Goal: Task Accomplishment & Management: Use online tool/utility

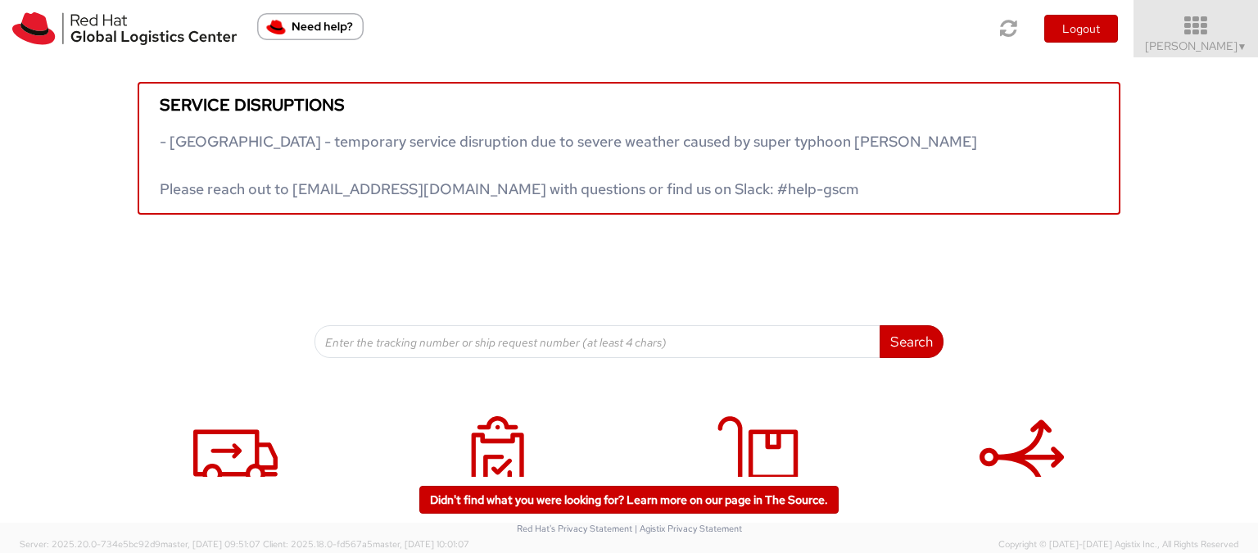
click at [1232, 43] on span "[PERSON_NAME] ▼" at bounding box center [1196, 46] width 102 height 15
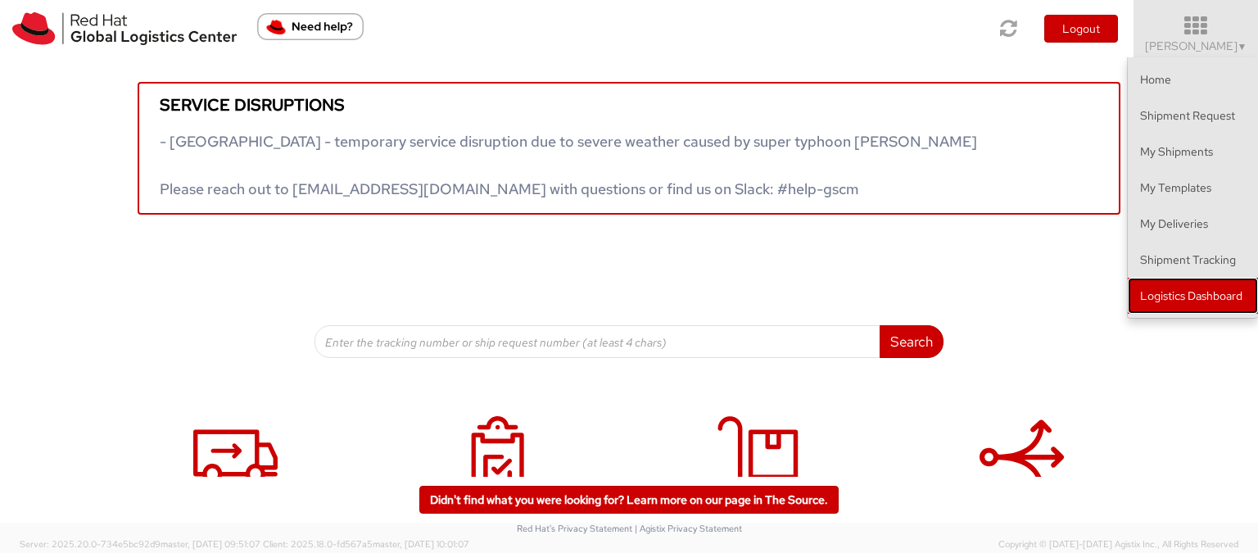
click at [1222, 287] on link "Logistics Dashboard" at bounding box center [1193, 296] width 130 height 36
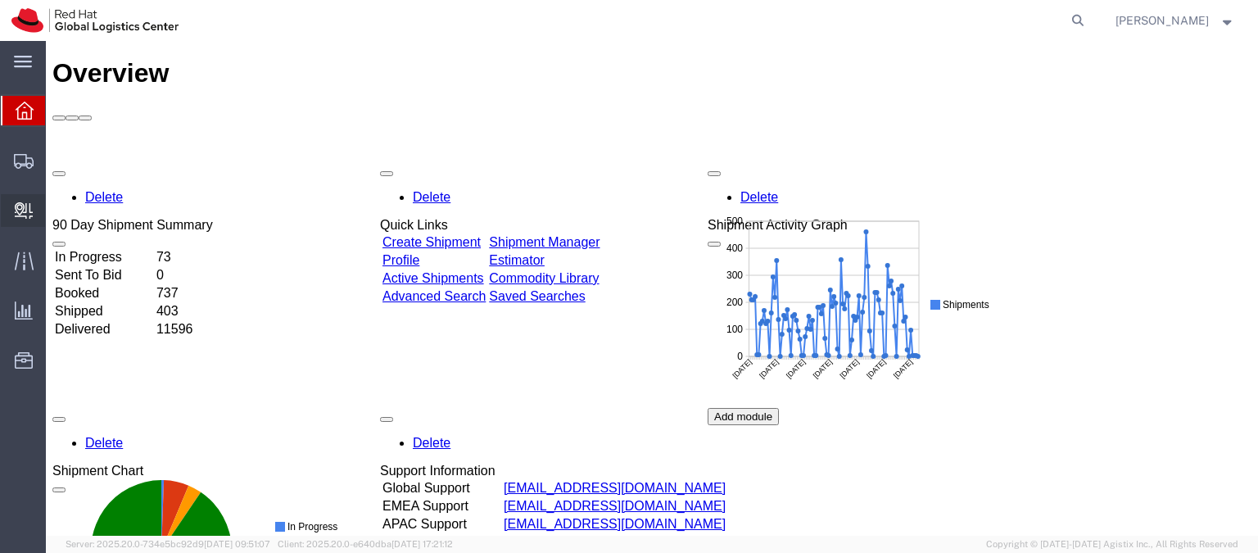
click at [0, 0] on span "Create Delivery" at bounding box center [0, 0] width 0 height 0
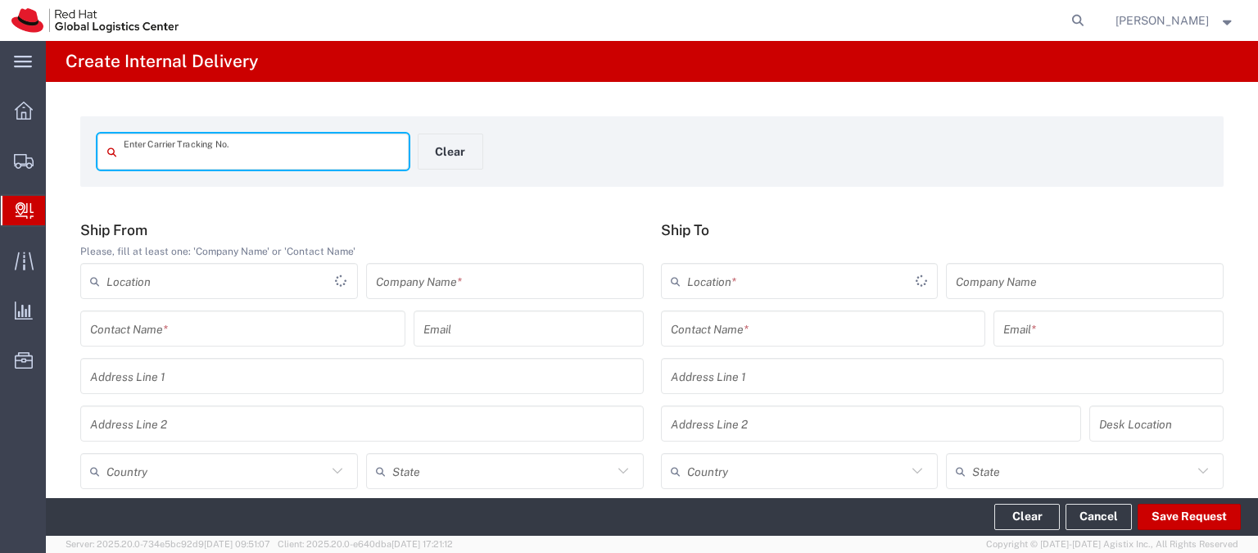
click at [144, 148] on input "text" at bounding box center [261, 152] width 275 height 29
type input "1579632670"
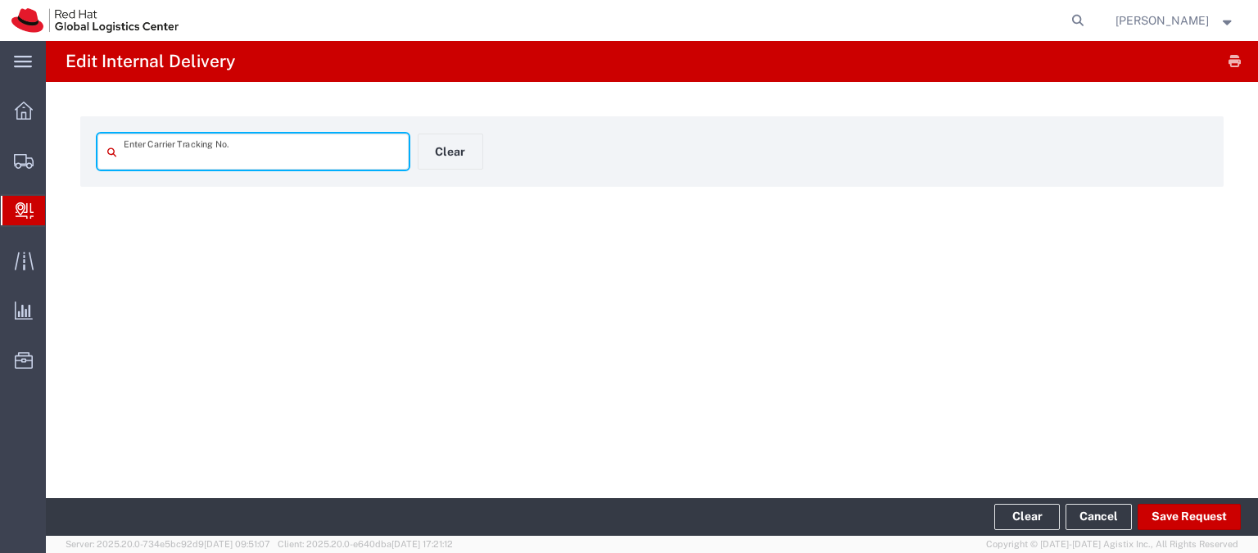
type input "1579632670"
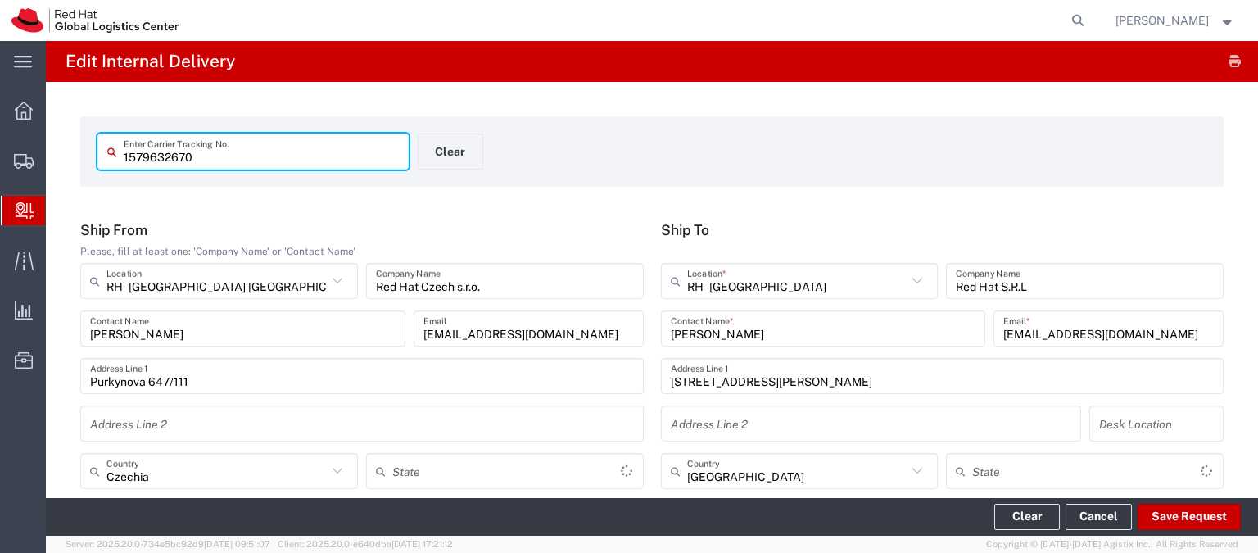
type input "Your Packaging"
type input "Economy Select"
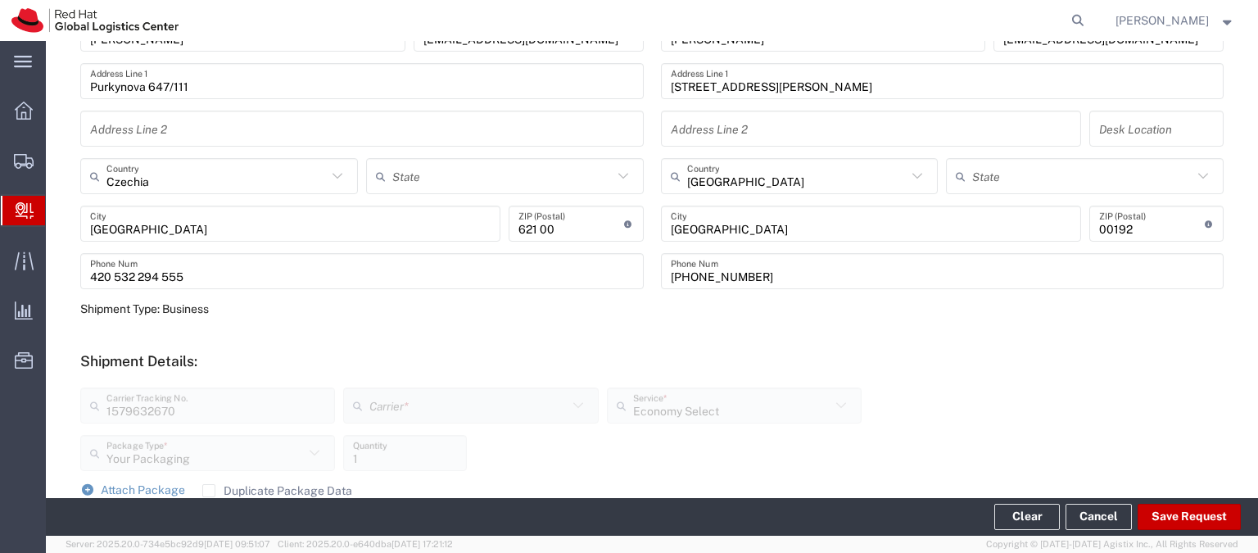
scroll to position [492, 0]
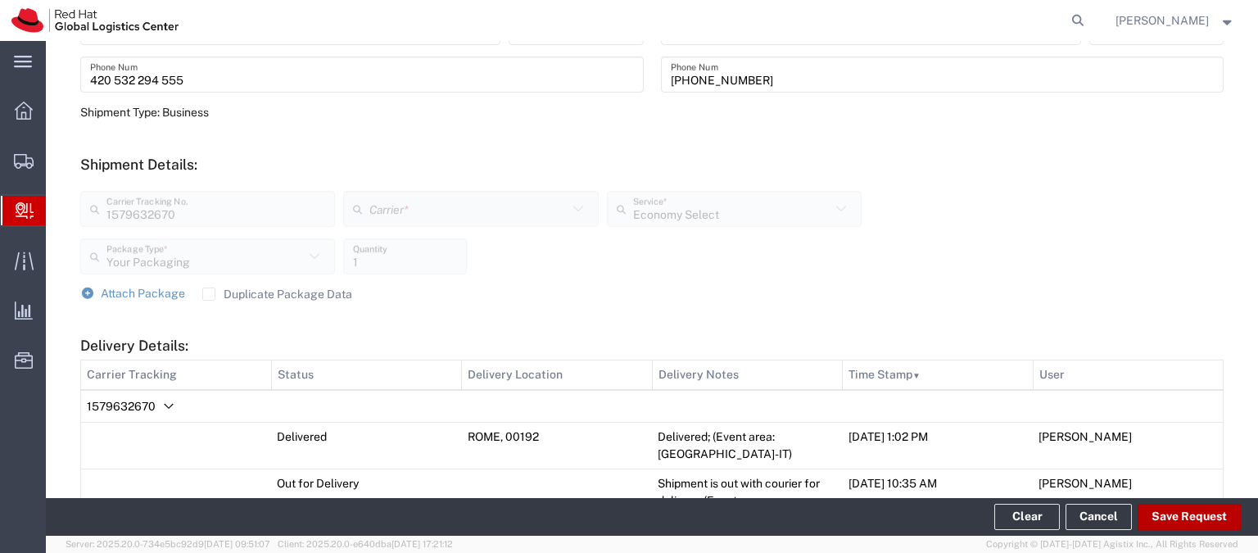
click at [1207, 519] on button "Save Request" at bounding box center [1189, 517] width 103 height 26
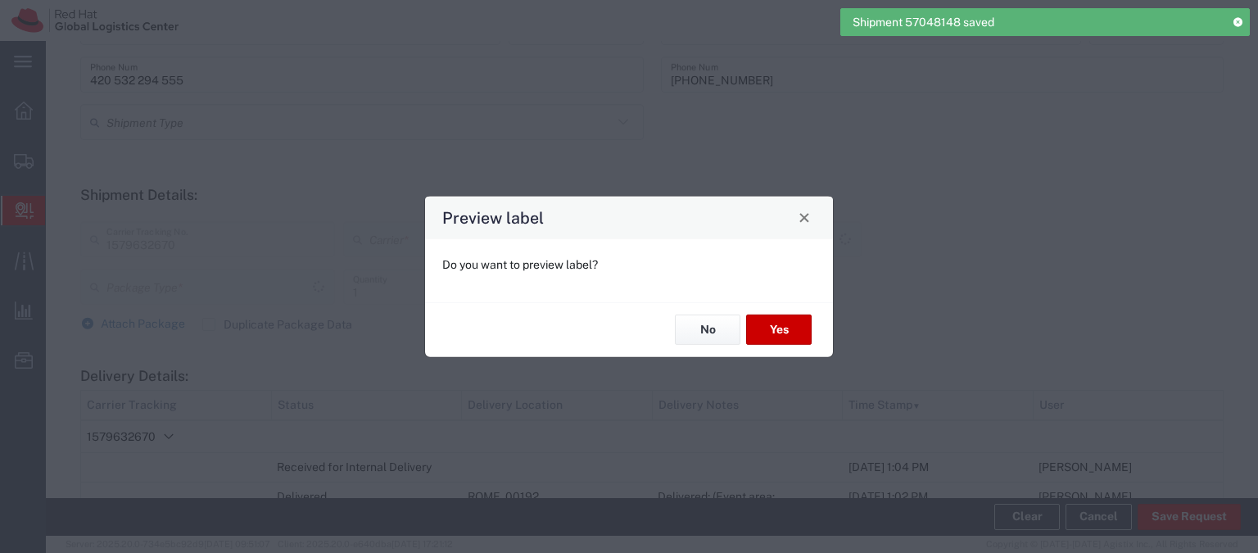
type input "Your Packaging"
type input "Economy Select"
click at [725, 334] on button "No" at bounding box center [708, 330] width 66 height 30
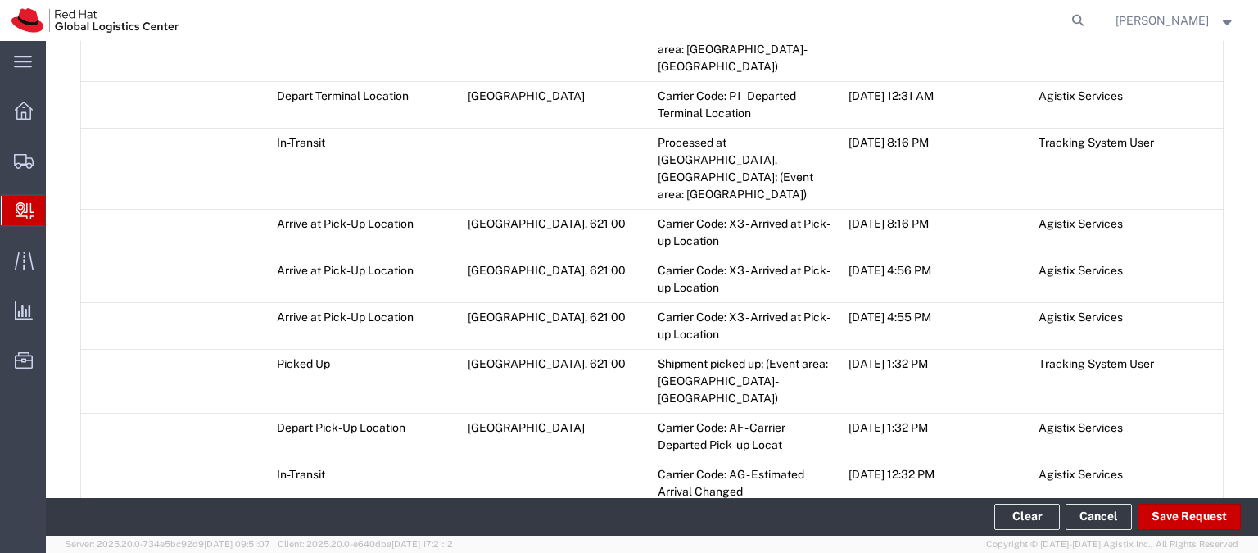
scroll to position [1910, 0]
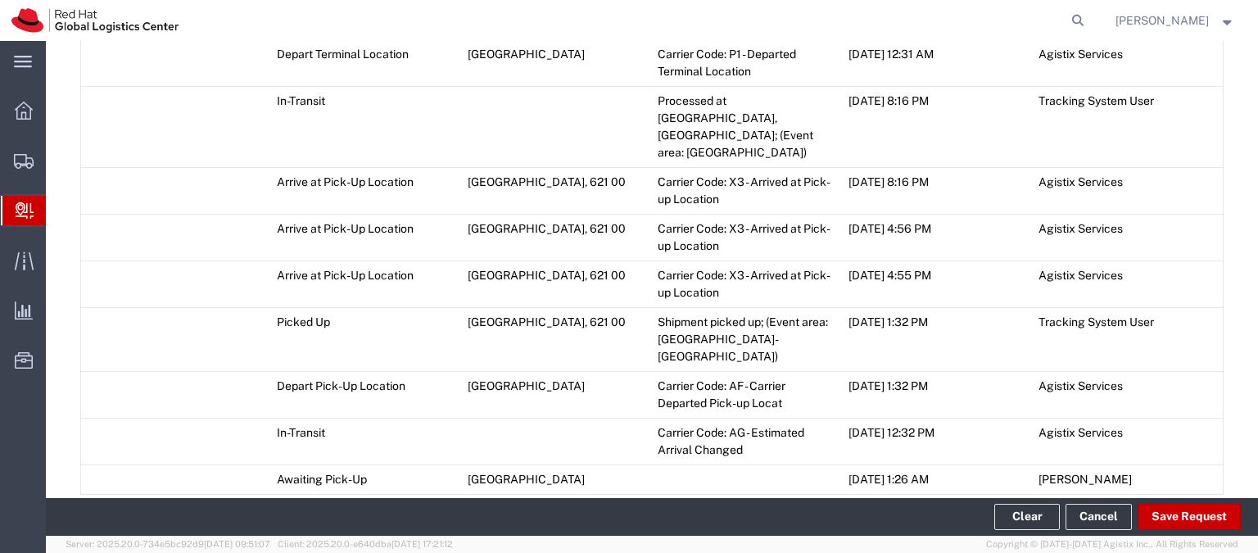
click at [143, 508] on span "Add Transit Event" at bounding box center [147, 514] width 93 height 13
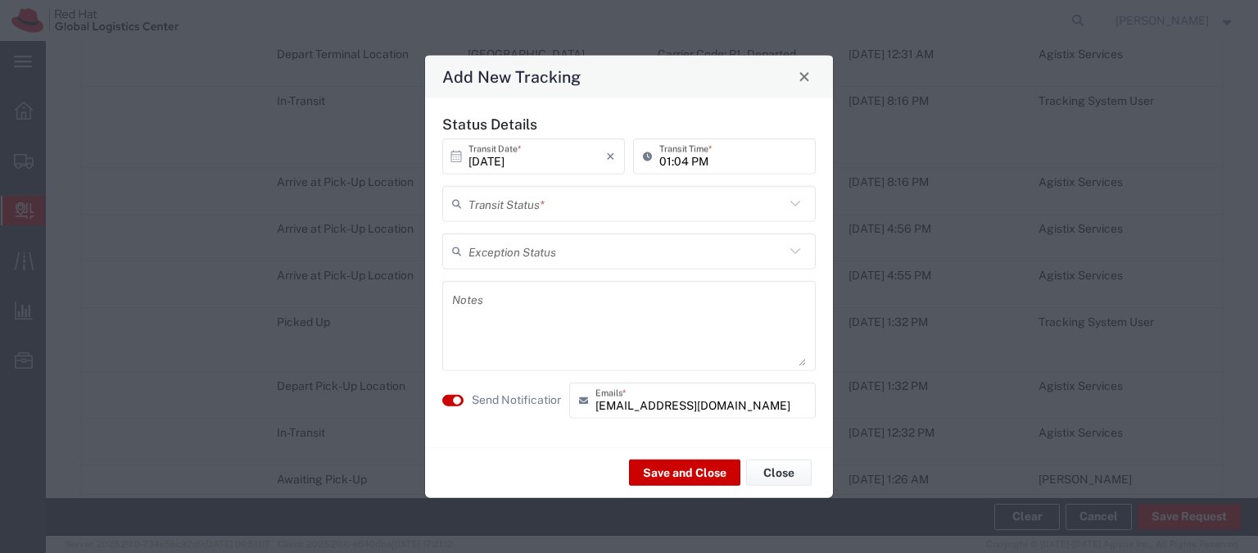
click at [574, 216] on input "text" at bounding box center [627, 203] width 316 height 29
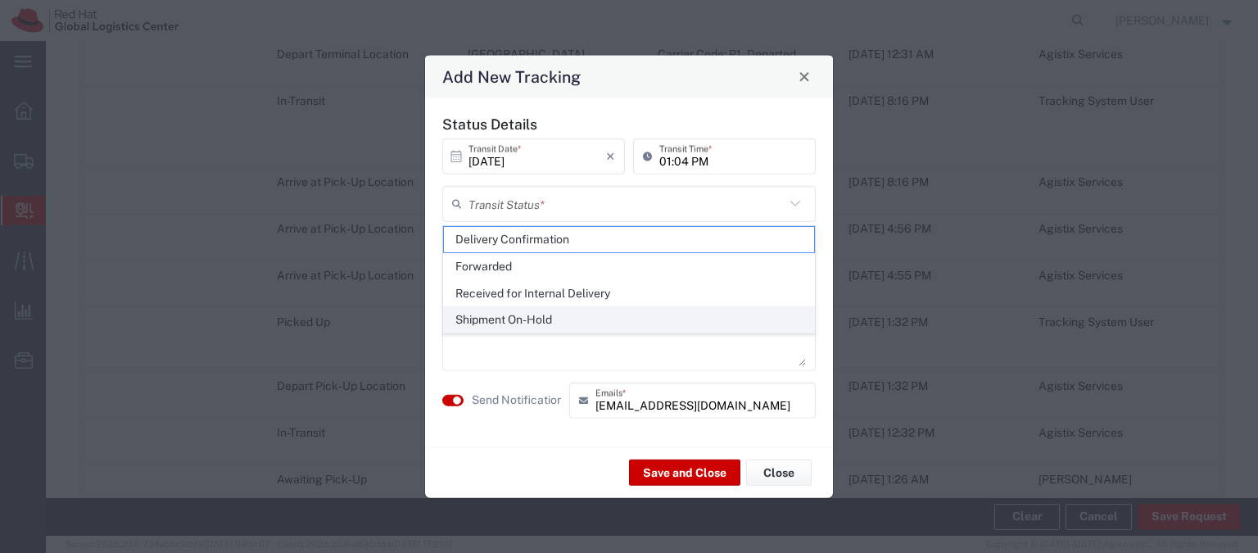
click at [504, 312] on span "Shipment On-Hold" at bounding box center [629, 319] width 370 height 25
type input "Shipment On-Hold"
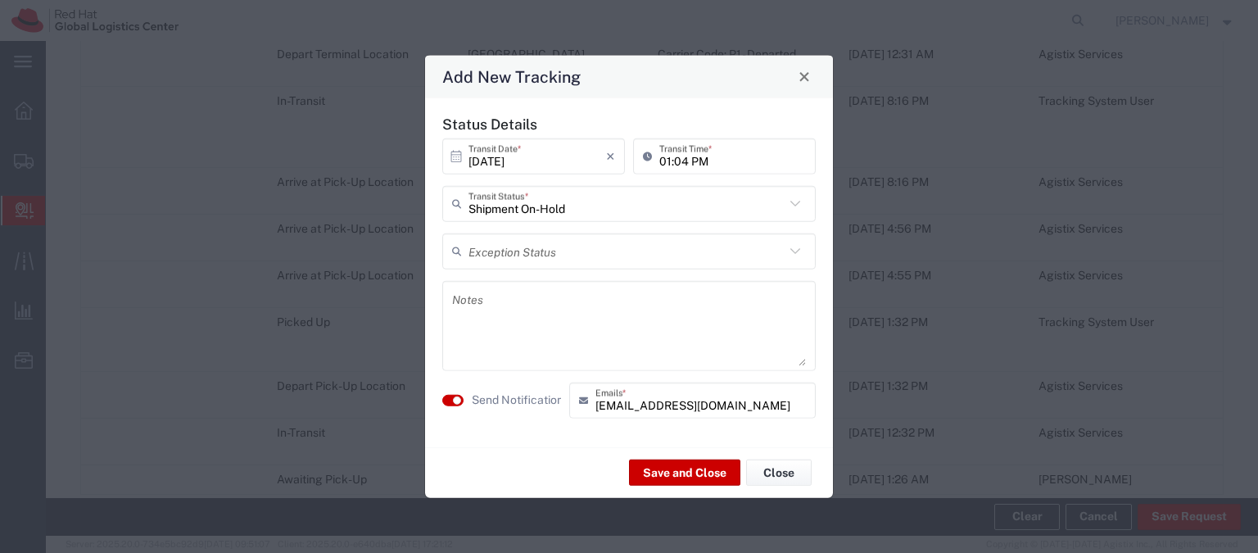
click at [504, 319] on textarea at bounding box center [629, 325] width 354 height 80
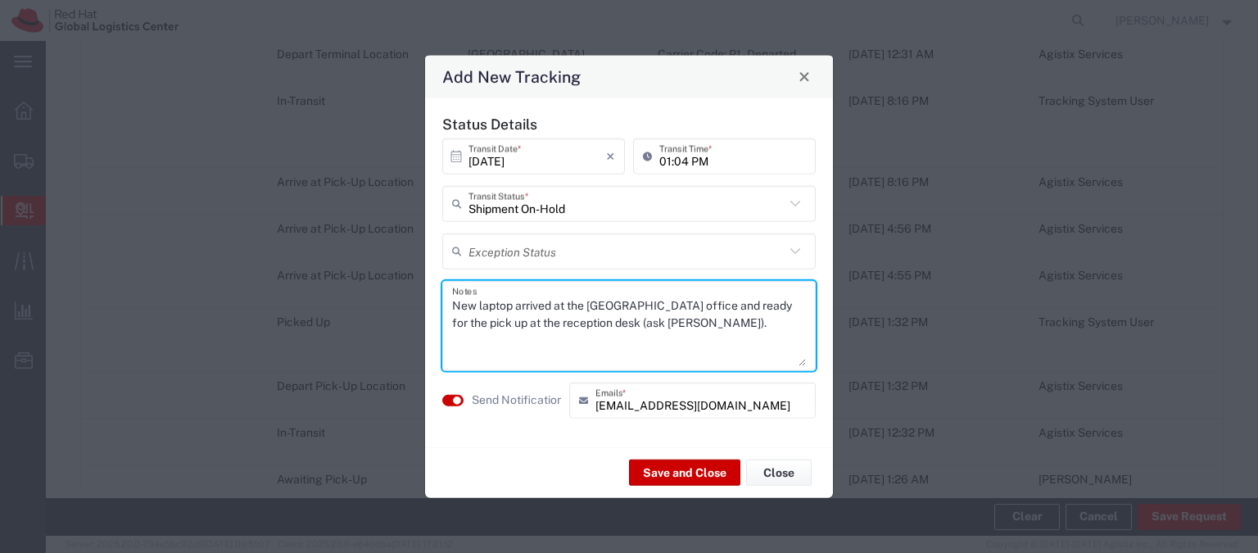
click at [597, 303] on textarea "New laptop arrived at the rome office and ready for the pick up at the receptio…" at bounding box center [629, 325] width 354 height 80
click at [673, 326] on textarea "New laptop arrived at the Rome office and ready for the pick up at the receptio…" at bounding box center [629, 325] width 354 height 80
type textarea "New laptop arrived at the Rome office and ready for the pick up at the receptio…"
click at [669, 477] on button "Save and Close" at bounding box center [684, 473] width 111 height 26
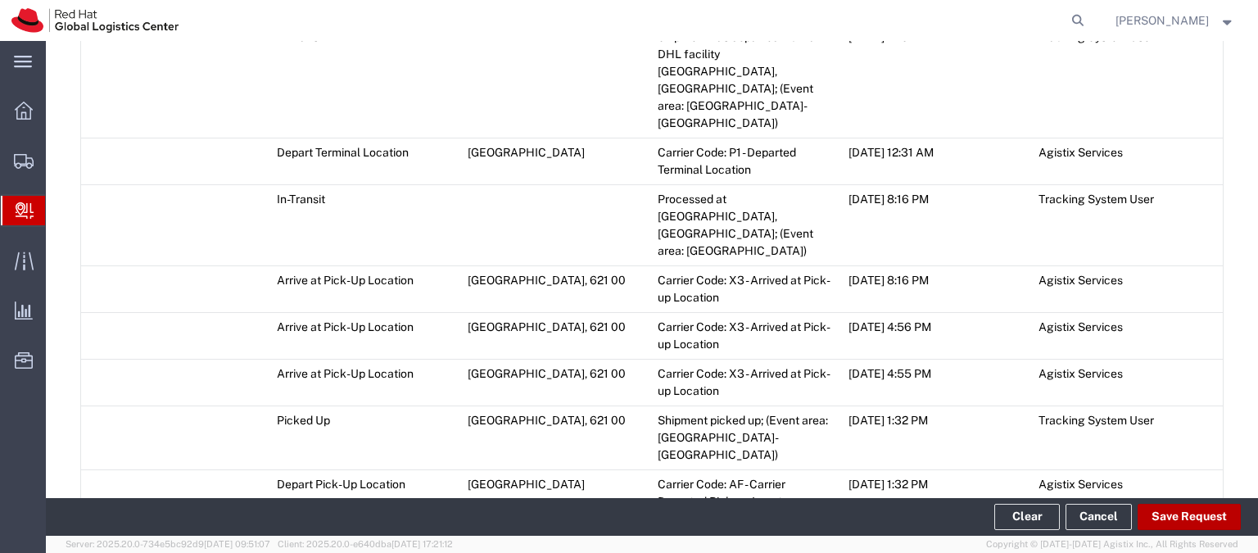
scroll to position [1991, 0]
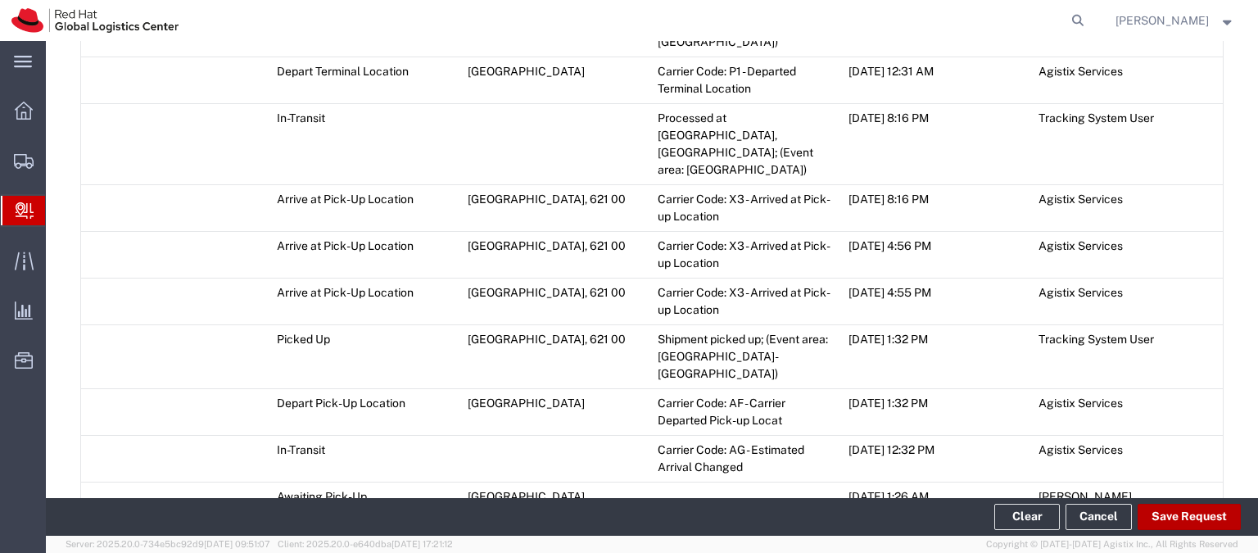
click at [1172, 522] on button "Save Request" at bounding box center [1189, 517] width 103 height 26
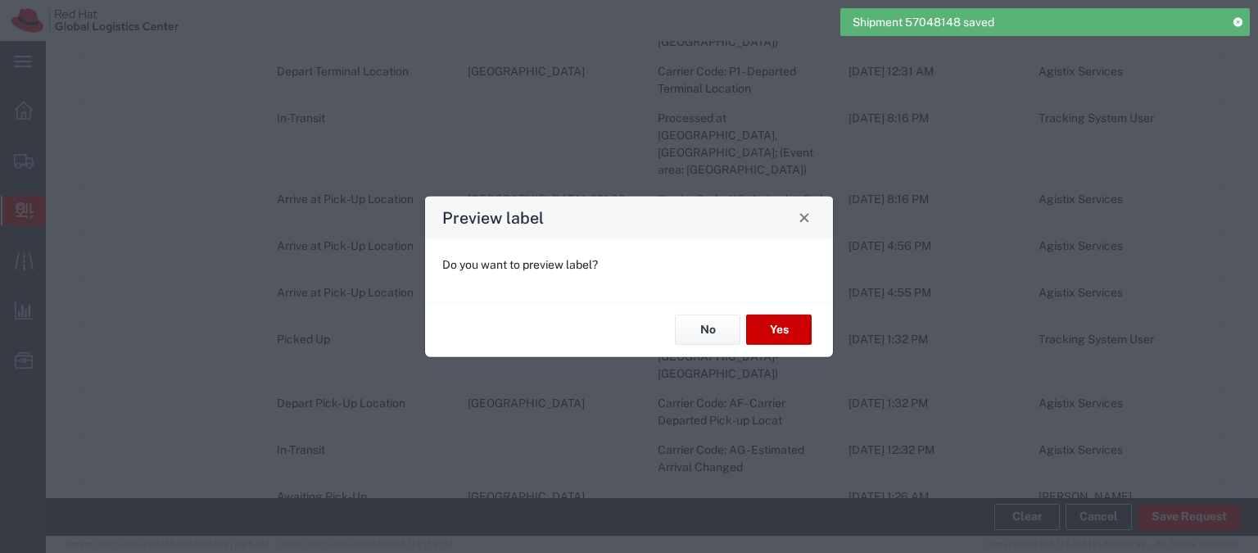
type input "Your Packaging"
type input "Economy Select"
click at [682, 331] on button "No" at bounding box center [708, 330] width 66 height 30
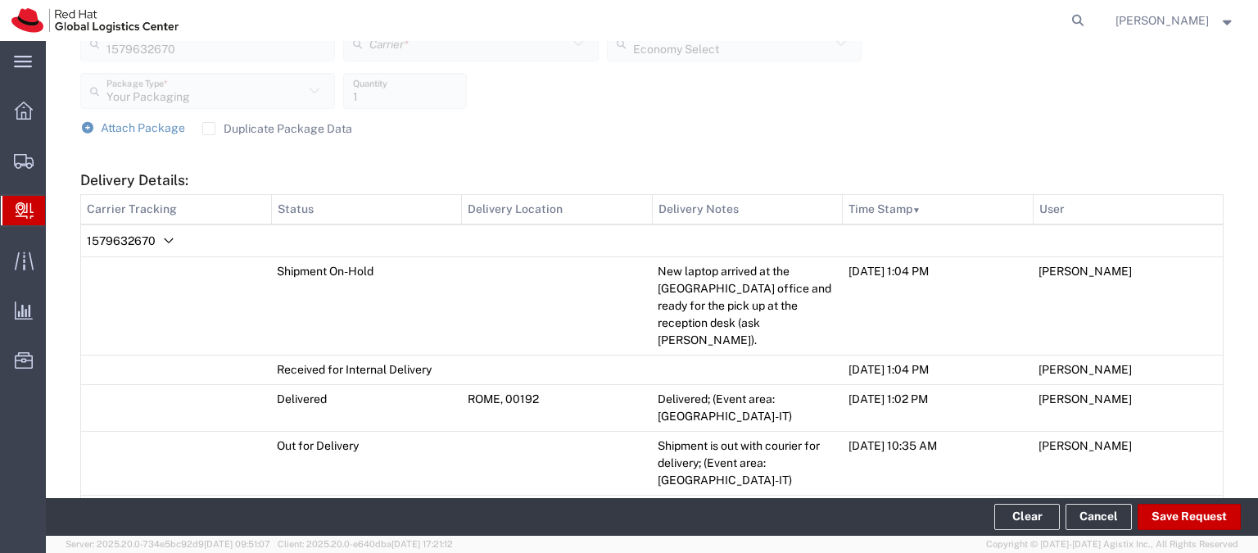
scroll to position [688, 0]
